Goal: Information Seeking & Learning: Learn about a topic

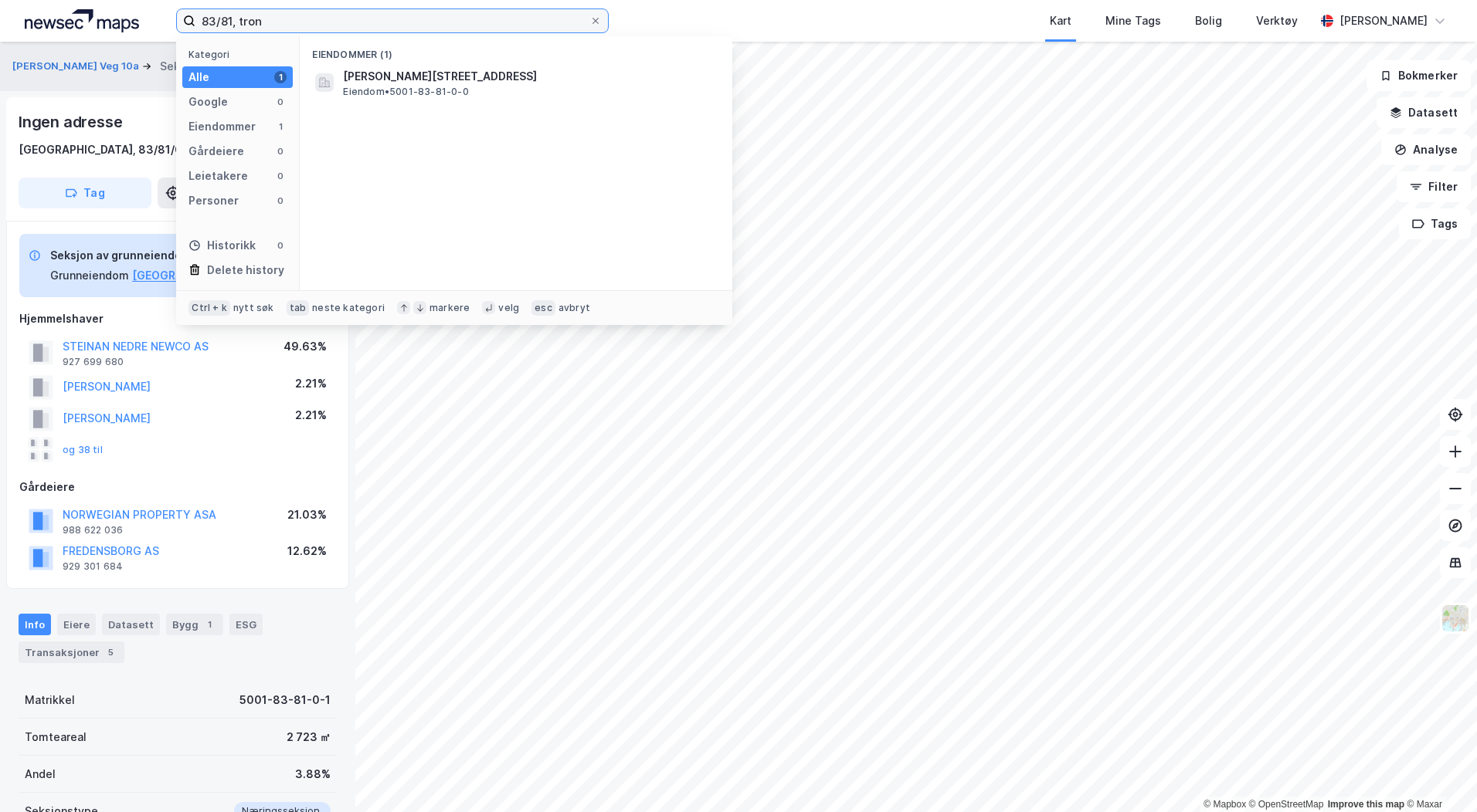
drag, startPoint x: 222, startPoint y: 18, endPoint x: 62, endPoint y: -7, distance: 161.9
click at [62, 0] on html "83/81, tron Kategori Alle 1 Google 0 Eiendommer 1 Gårdeiere 0 Leietakere 0 Pers…" at bounding box center [738, 406] width 1477 height 812
type input "275/81, [GEOGRAPHIC_DATA]"
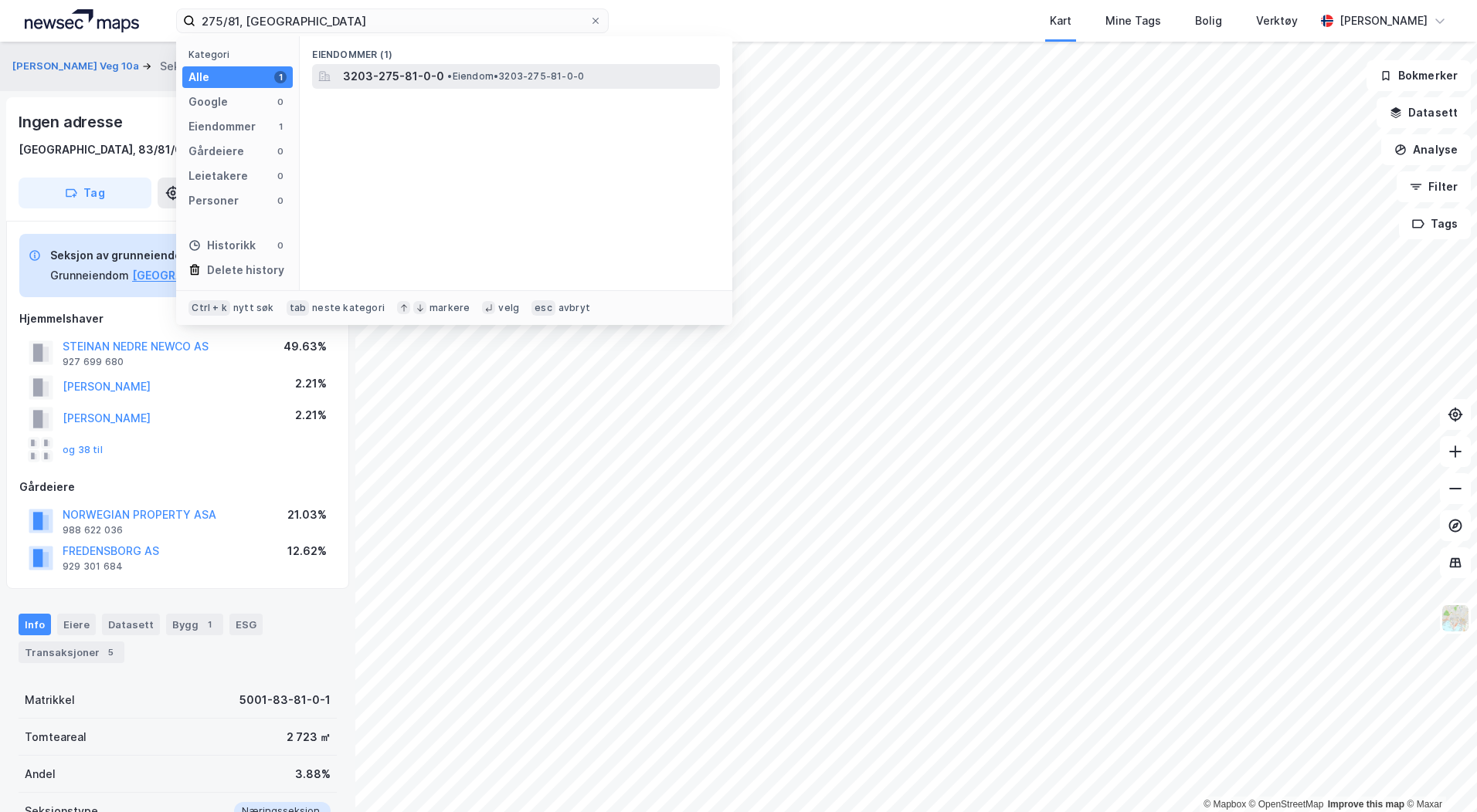
click at [447, 79] on span "•" at bounding box center [449, 76] width 5 height 11
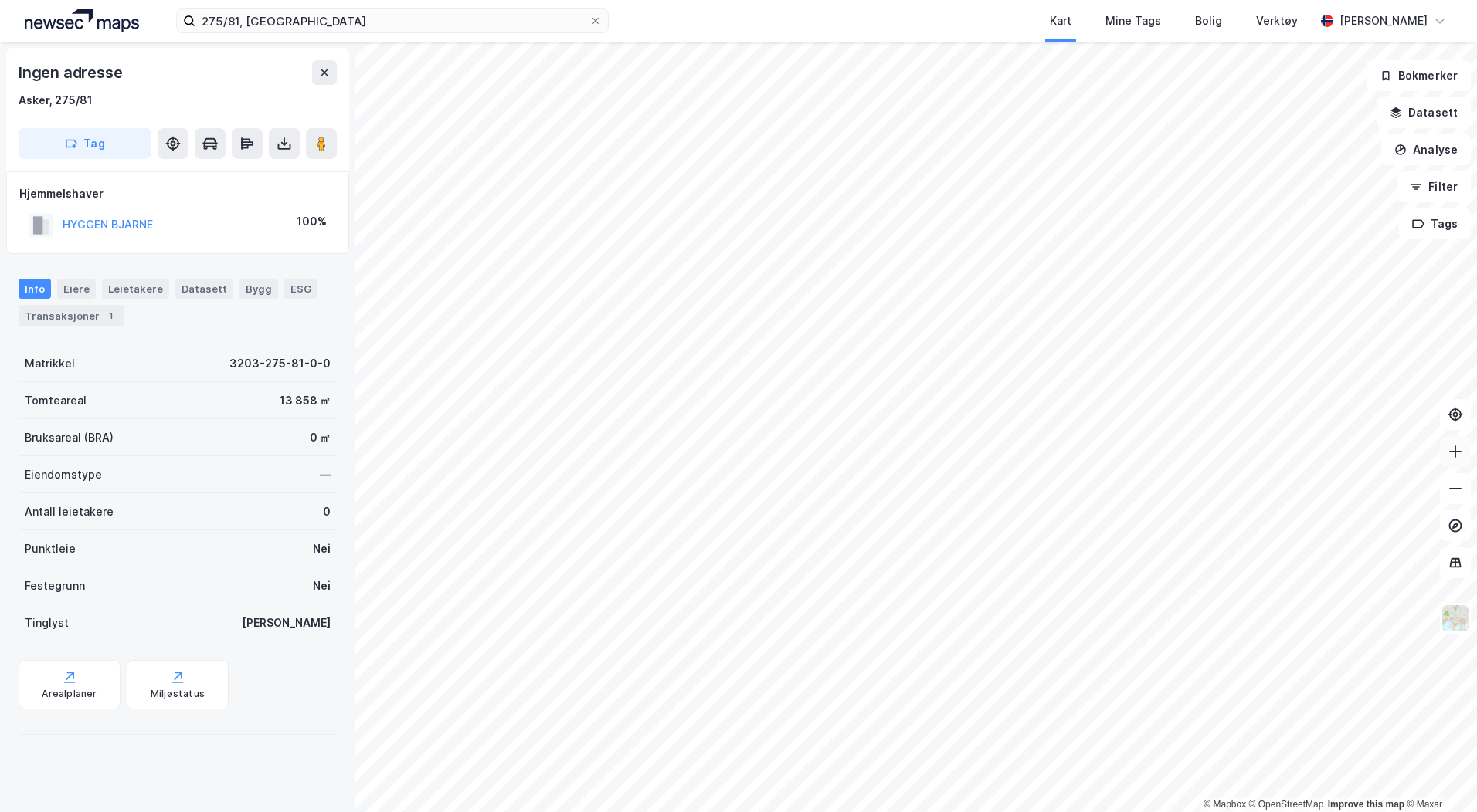
click at [1454, 447] on icon at bounding box center [1455, 451] width 15 height 15
click at [1407, 113] on button "Datasett" at bounding box center [1424, 113] width 95 height 31
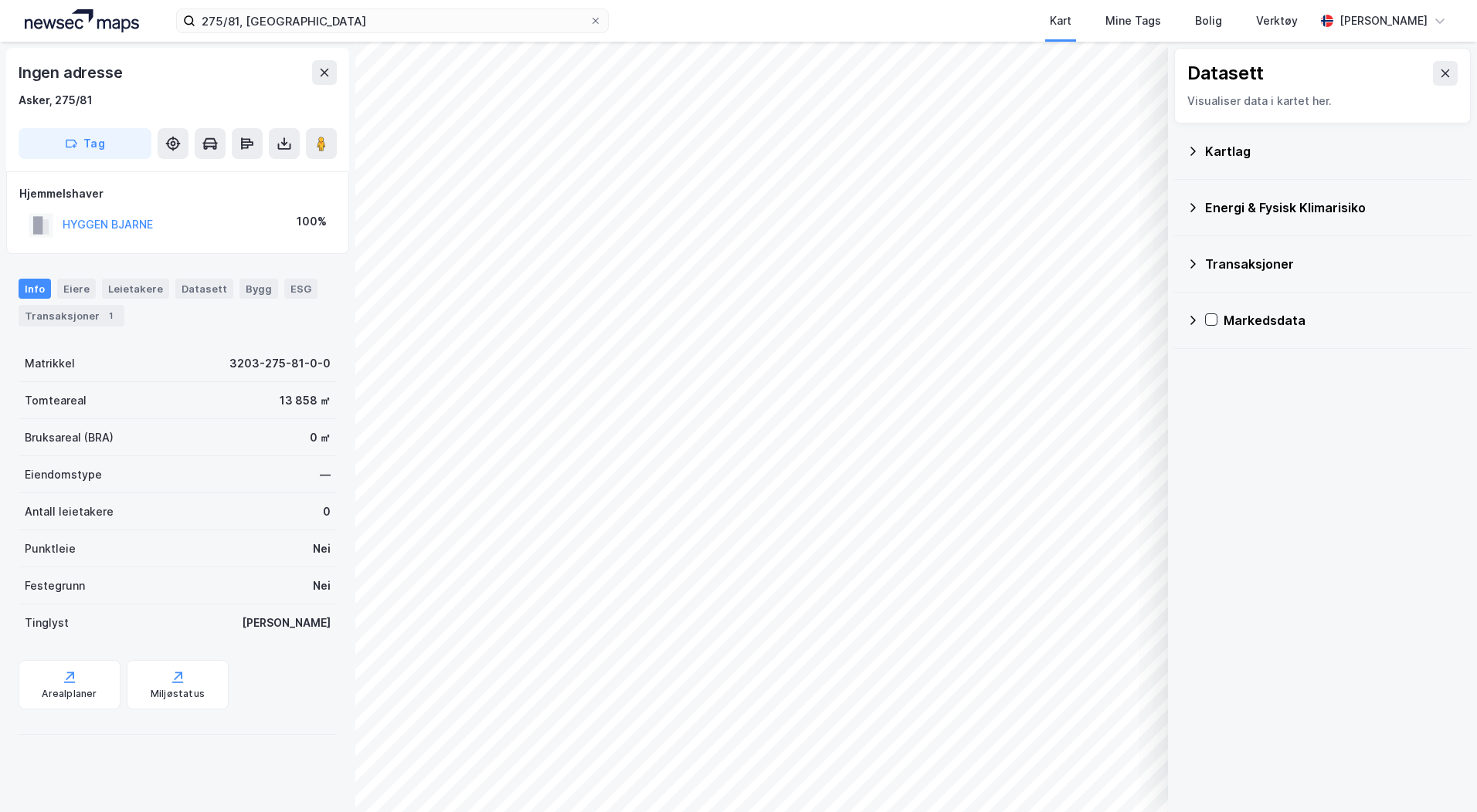
click at [1201, 143] on div "Kartlag" at bounding box center [1322, 150] width 272 height 37
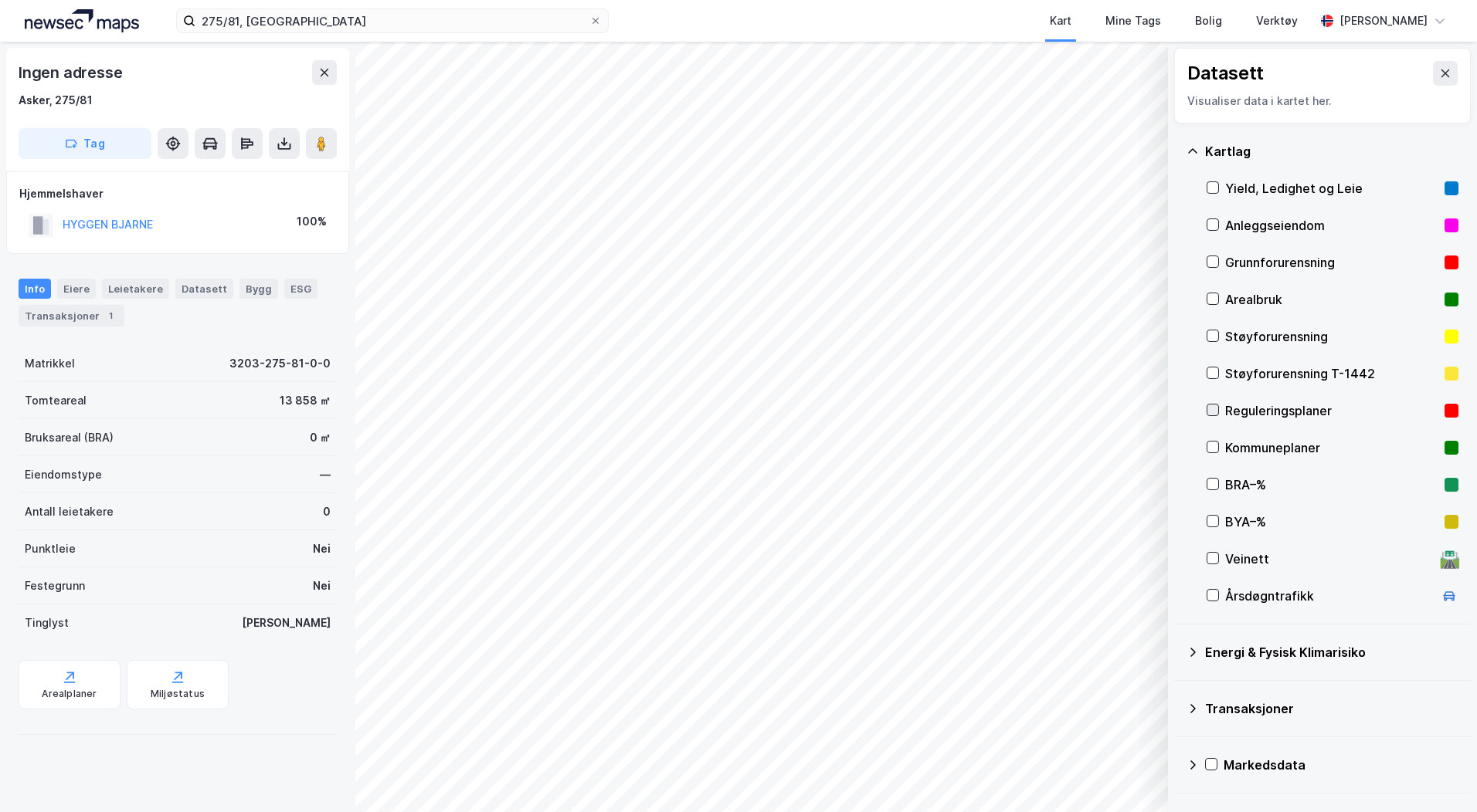
click at [1219, 410] on div at bounding box center [1213, 410] width 12 height 12
click at [1211, 409] on icon at bounding box center [1212, 410] width 10 height 10
click at [836, 812] on html "275/81, asker Kart Mine Tags Bolig Verktøy [PERSON_NAME] © Mapbox © OpenStreetM…" at bounding box center [738, 406] width 1477 height 812
click at [1212, 408] on icon at bounding box center [1212, 410] width 10 height 10
